Goal: Transaction & Acquisition: Purchase product/service

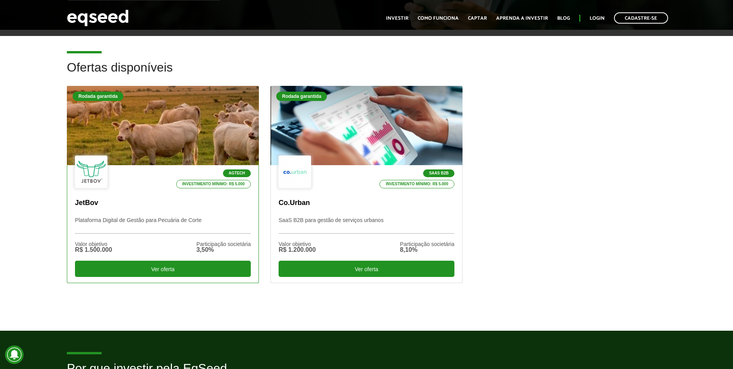
scroll to position [193, 0]
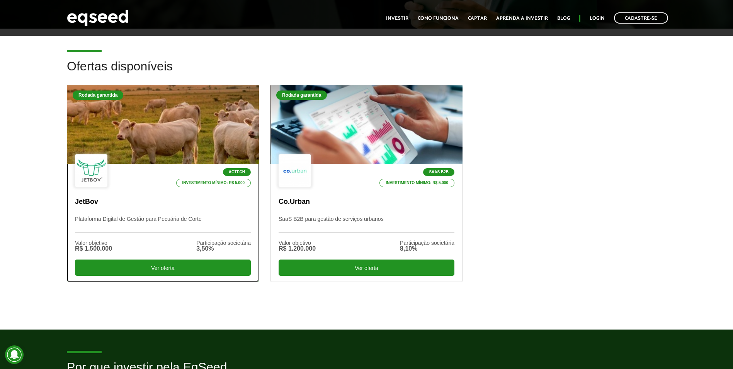
click at [165, 126] on div at bounding box center [163, 124] width 230 height 95
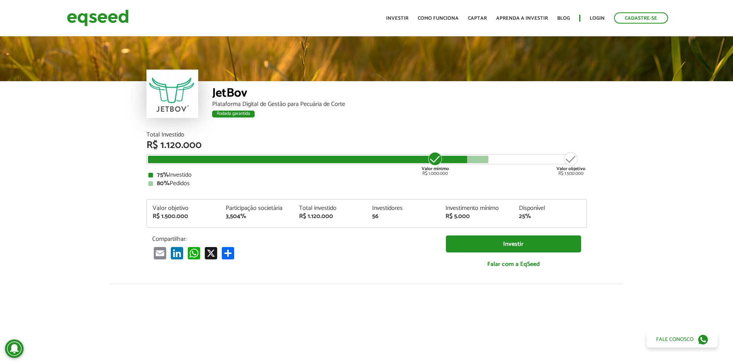
scroll to position [957, 0]
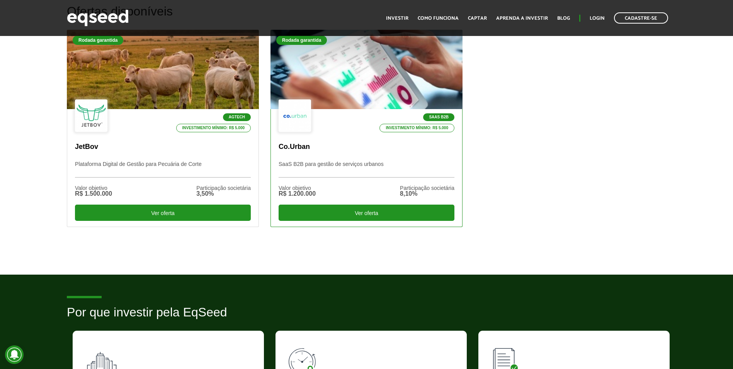
scroll to position [232, 0]
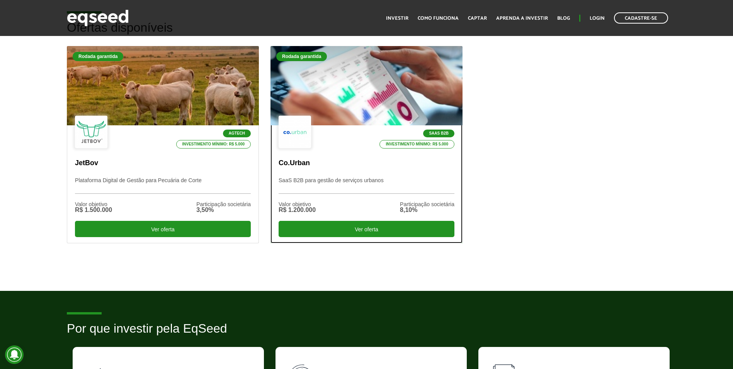
click at [367, 79] on div at bounding box center [366, 85] width 230 height 95
